Goal: Navigation & Orientation: Find specific page/section

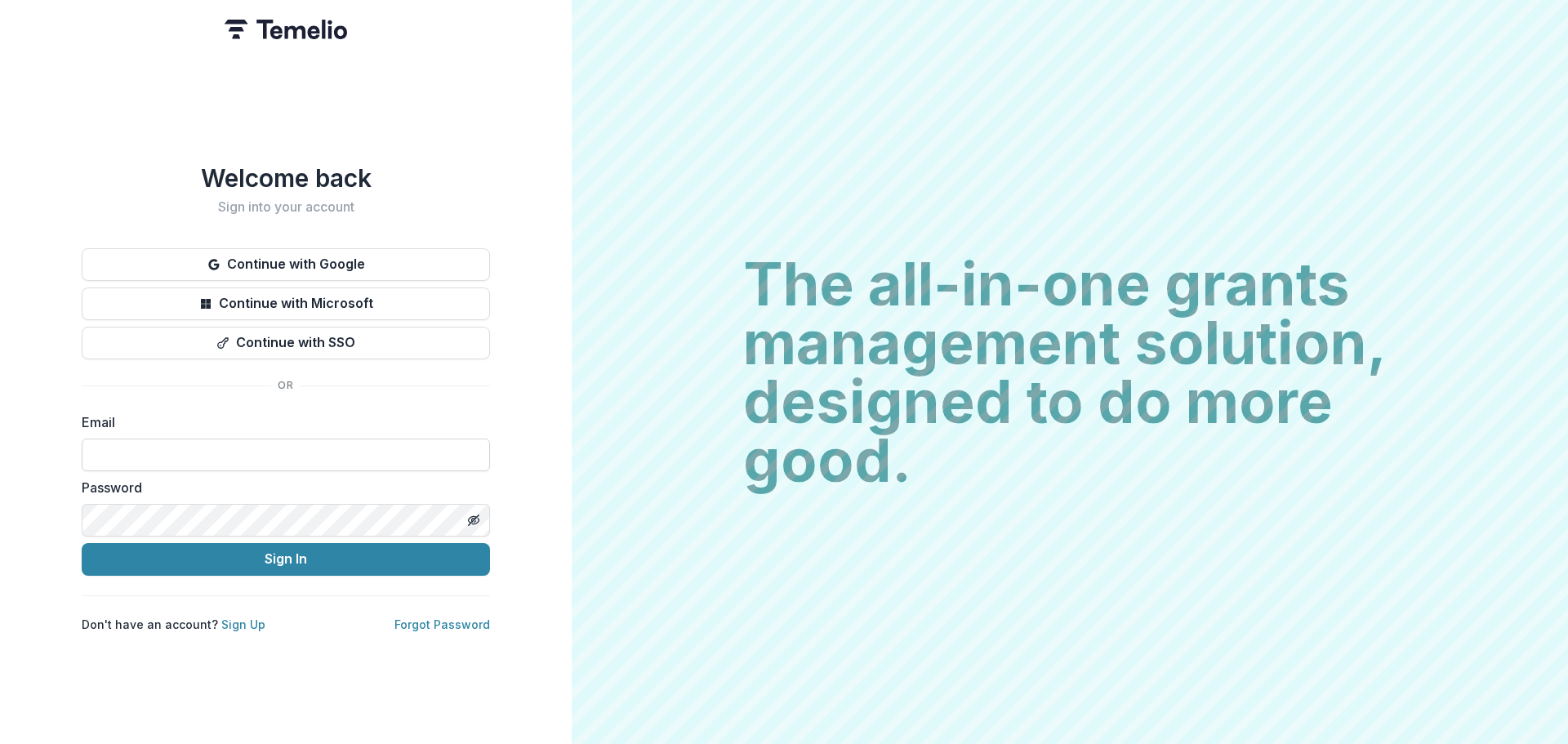
click at [269, 455] on input at bounding box center [285, 455] width 408 height 33
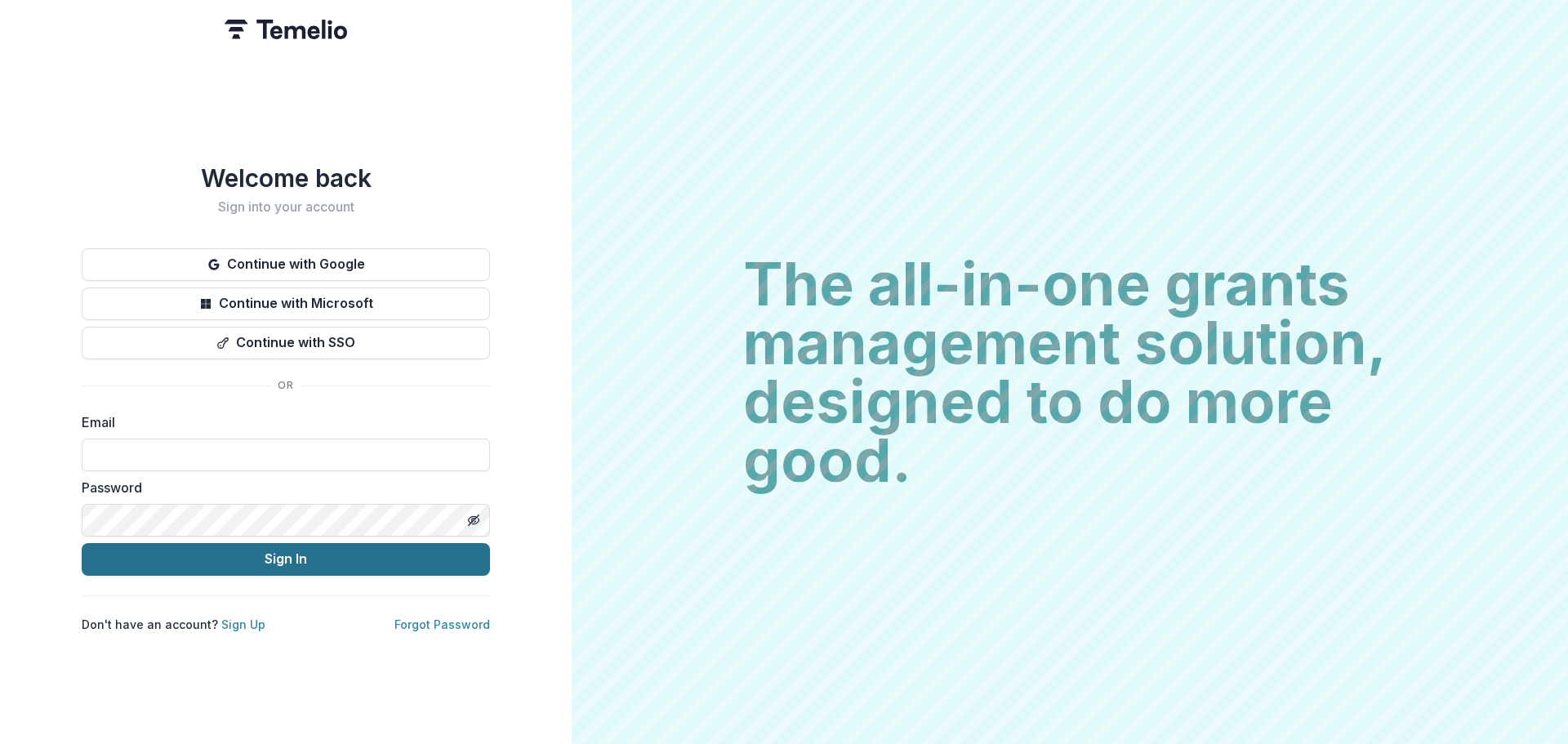
type input "**********"
click at [231, 550] on button "Sign In" at bounding box center [285, 559] width 408 height 33
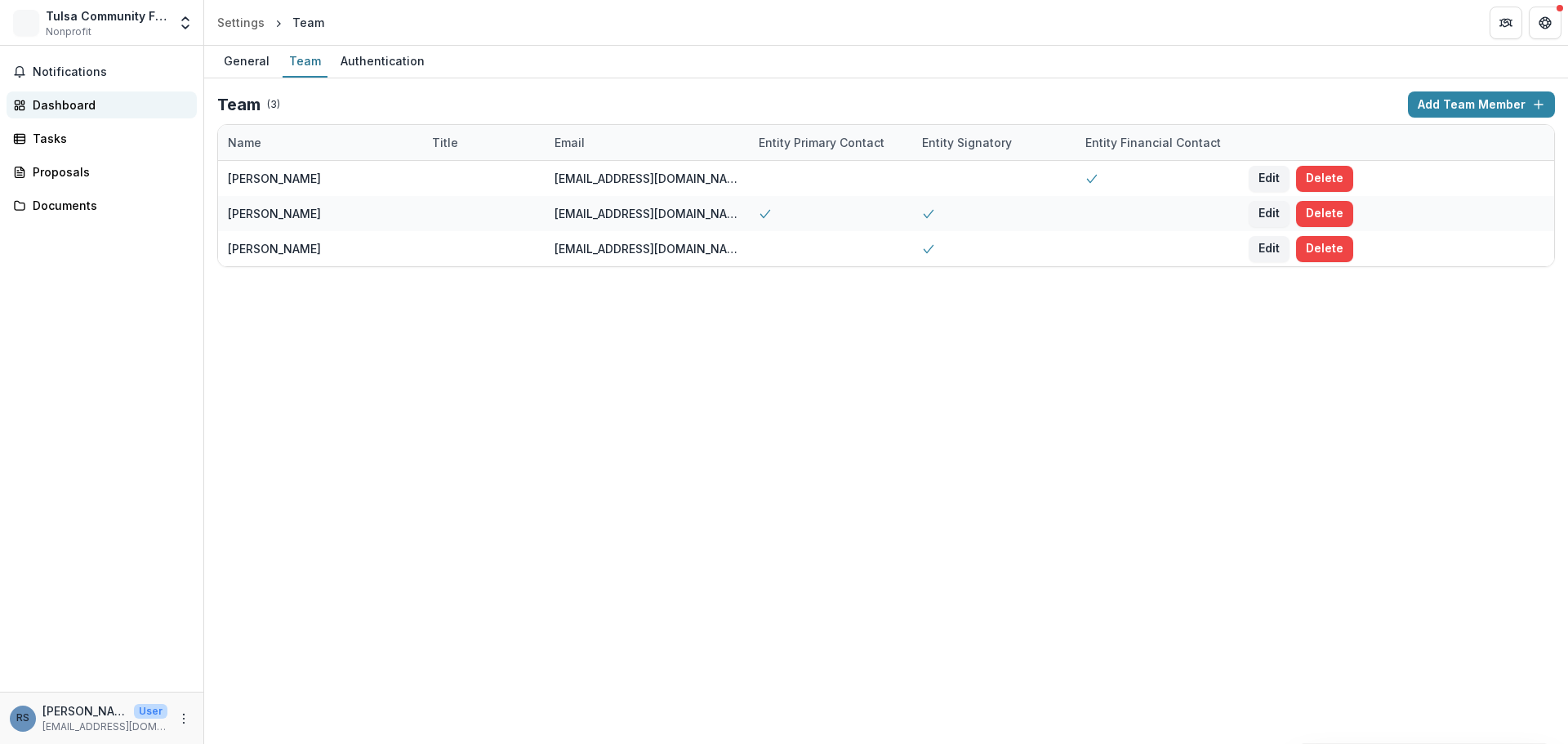
click at [96, 116] on link "Dashboard" at bounding box center [101, 105] width 190 height 27
